Goal: Information Seeking & Learning: Learn about a topic

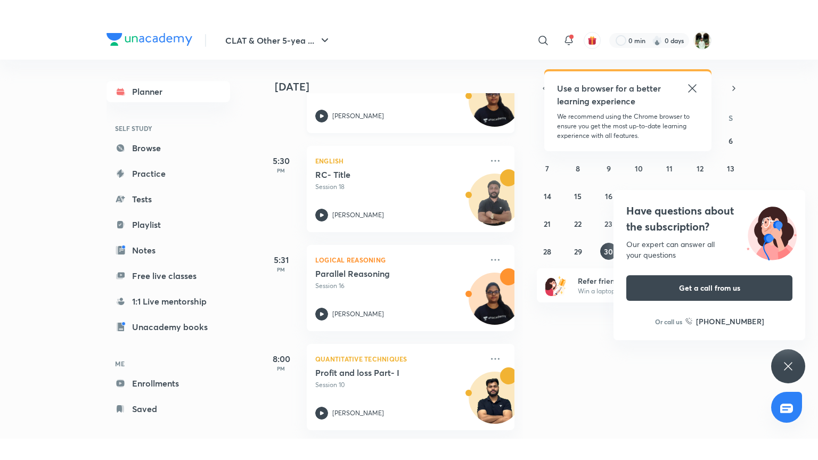
scroll to position [216, 0]
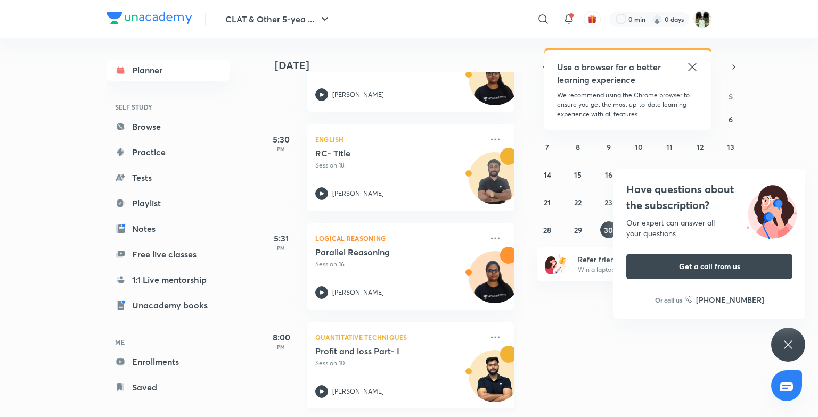
click at [416, 359] on p "Session 10" at bounding box center [398, 364] width 167 height 10
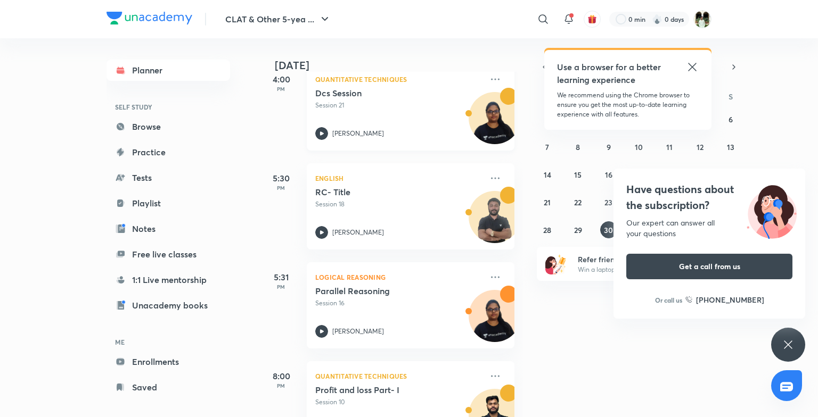
scroll to position [166, 0]
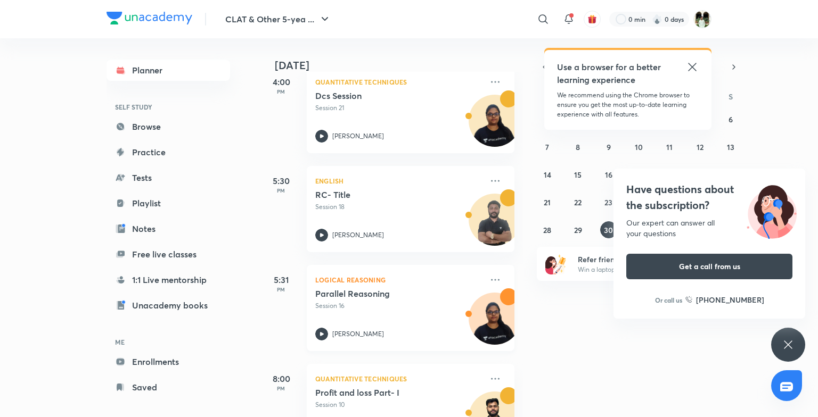
click at [376, 303] on p "Session 16" at bounding box center [398, 306] width 167 height 10
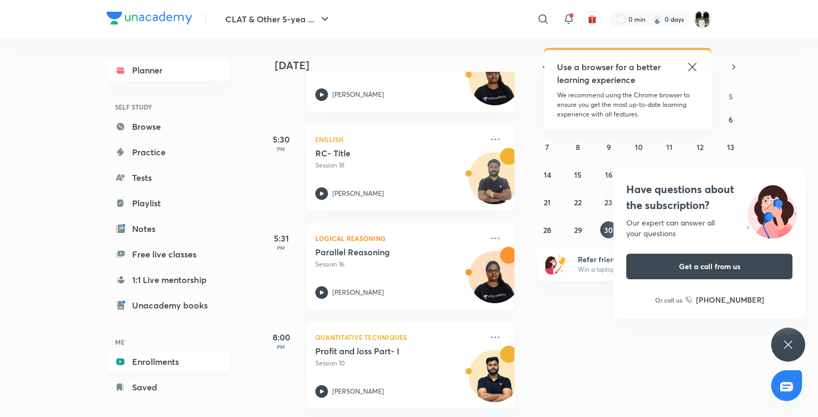
click at [202, 365] on link "Enrollments" at bounding box center [167, 361] width 123 height 21
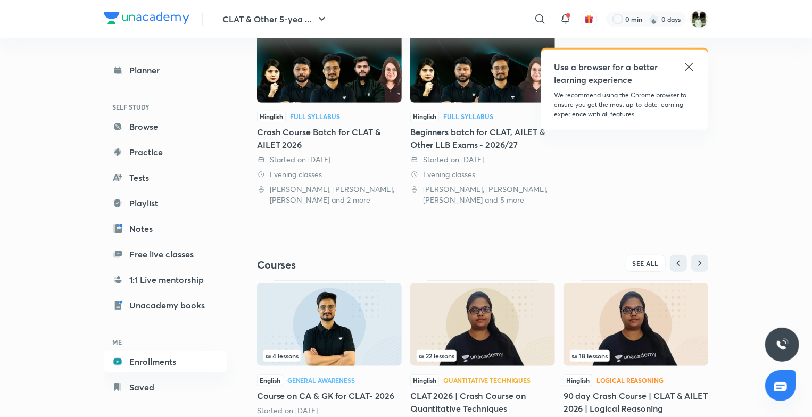
scroll to position [314, 0]
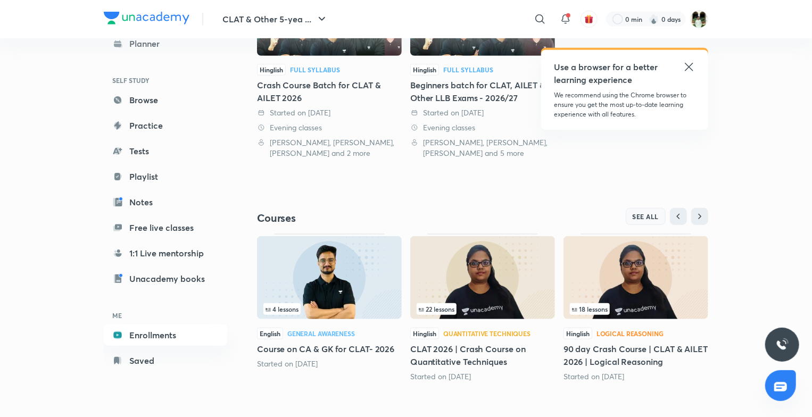
click at [641, 213] on span "SEE ALL" at bounding box center [646, 216] width 27 height 7
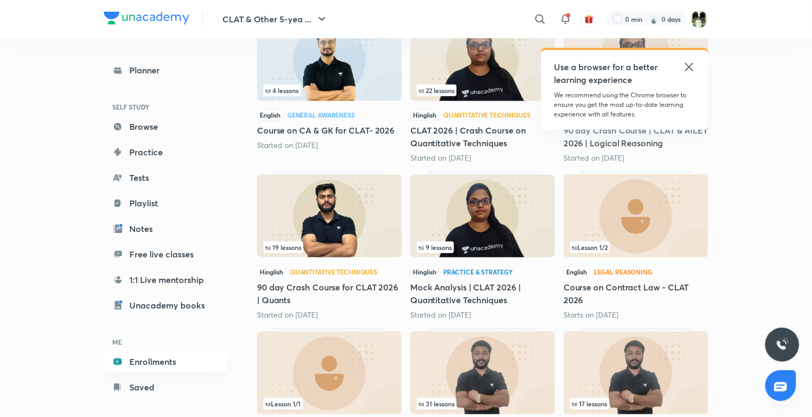
scroll to position [186, 0]
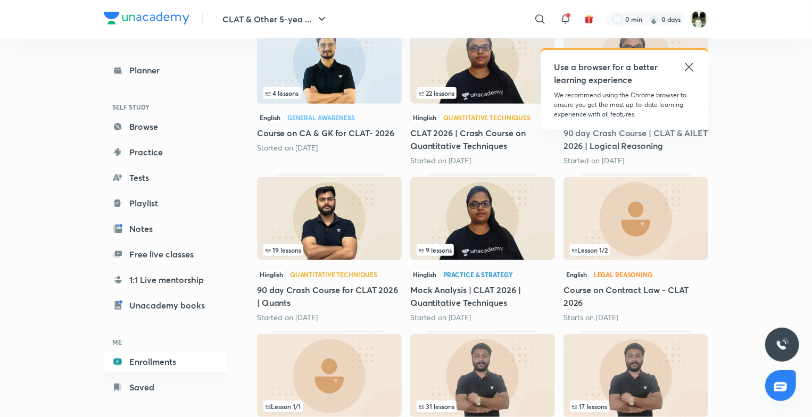
click at [641, 227] on img at bounding box center [636, 218] width 145 height 83
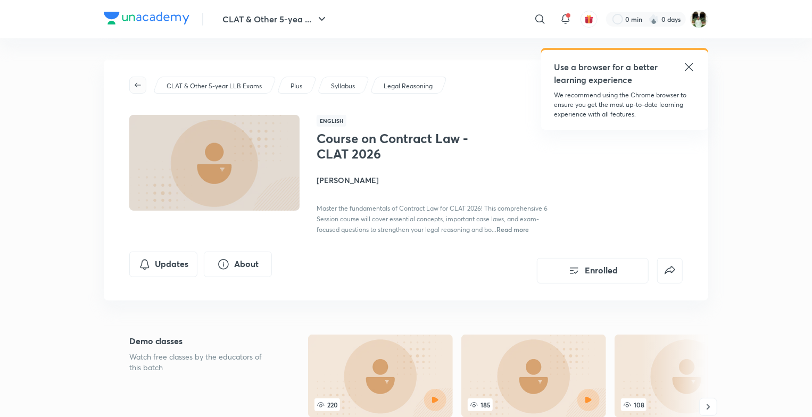
click at [141, 83] on icon "button" at bounding box center [138, 85] width 9 height 9
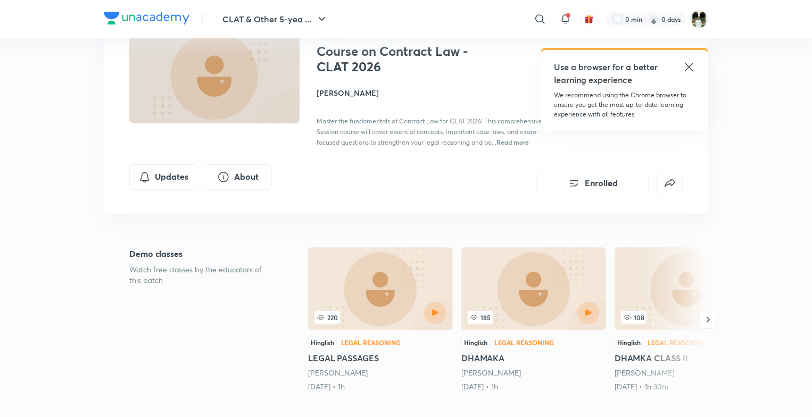
scroll to position [89, 0]
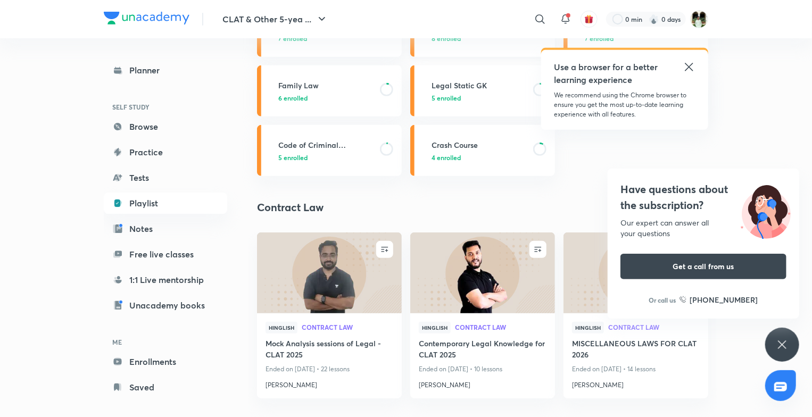
scroll to position [210, 0]
click at [778, 345] on icon at bounding box center [782, 345] width 13 height 13
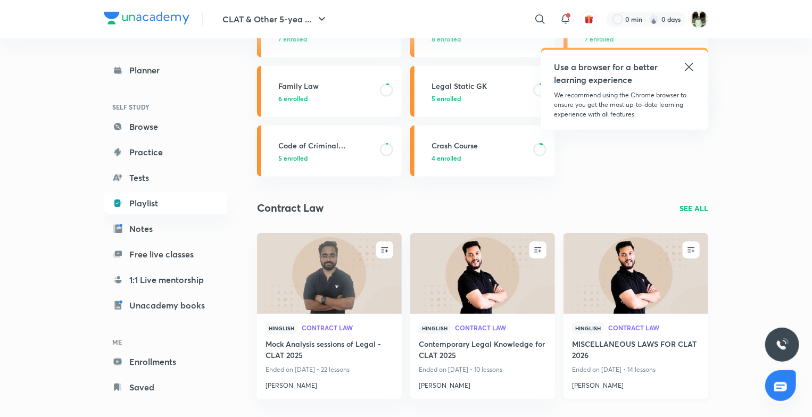
scroll to position [0, 0]
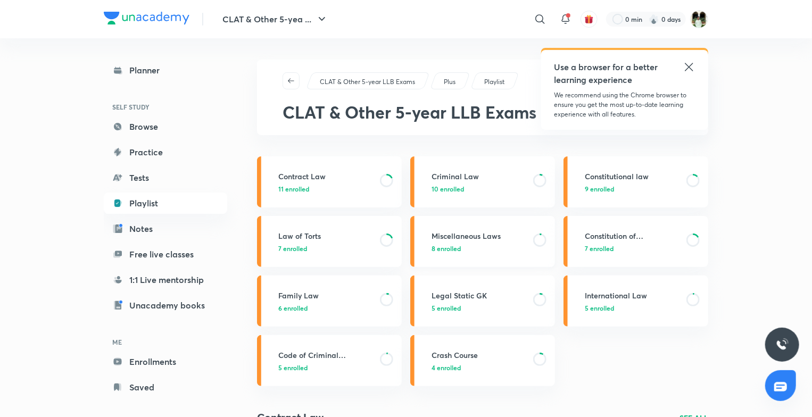
click at [499, 249] on p "8 enrolled" at bounding box center [479, 249] width 95 height 10
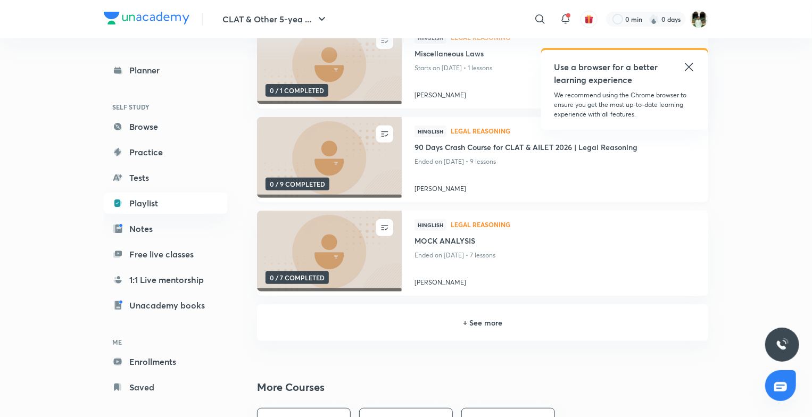
scroll to position [164, 0]
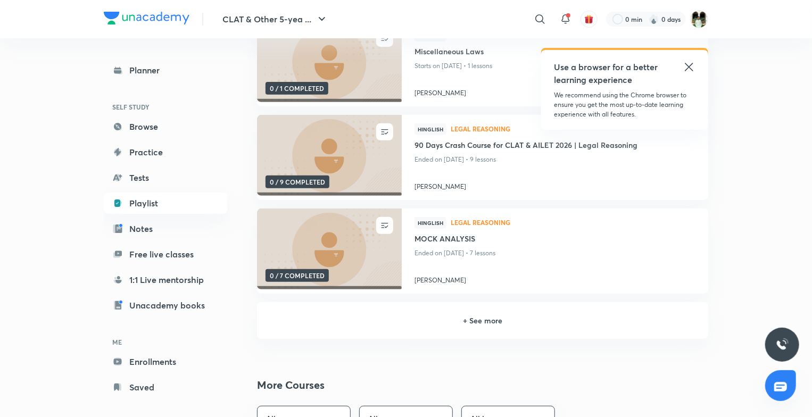
click at [359, 323] on h6 "+ See more" at bounding box center [483, 320] width 426 height 11
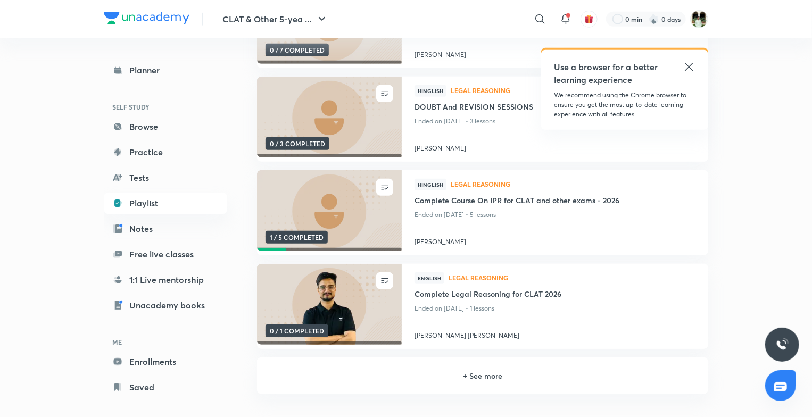
scroll to position [394, 0]
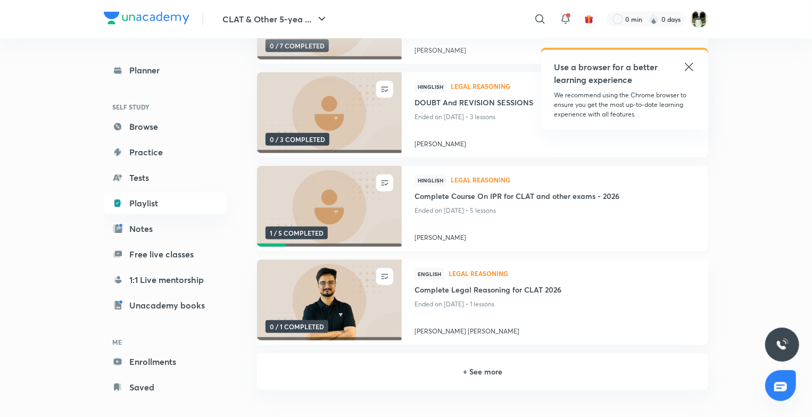
click at [317, 222] on img at bounding box center [328, 207] width 147 height 82
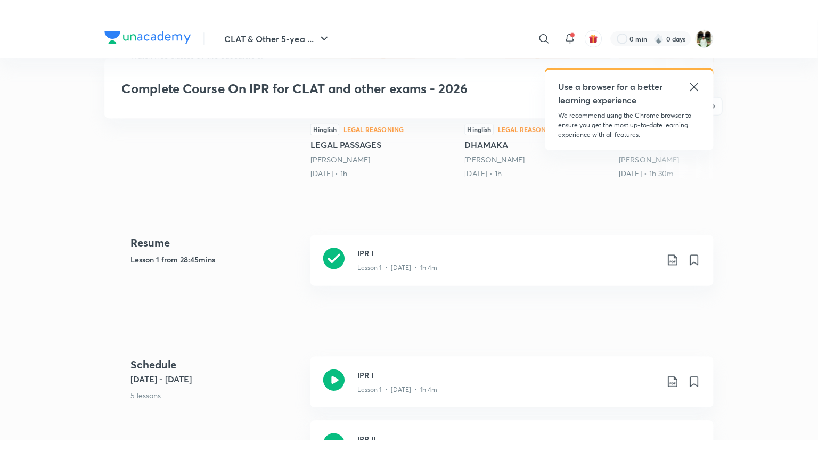
scroll to position [385, 0]
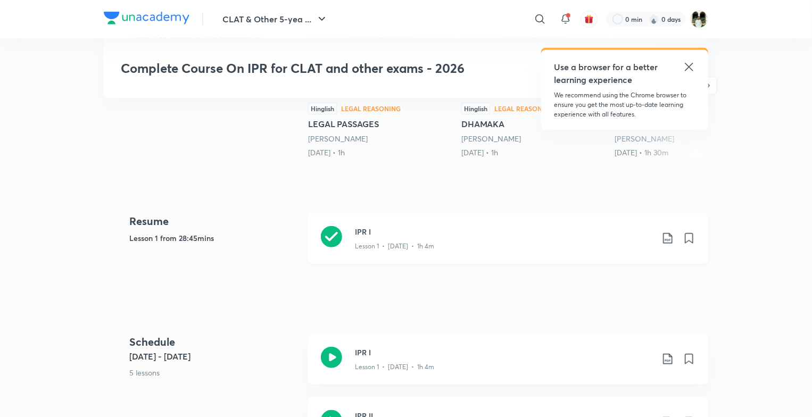
click at [375, 237] on h3 "IPR I" at bounding box center [504, 231] width 298 height 11
